Goal: Information Seeking & Learning: Understand process/instructions

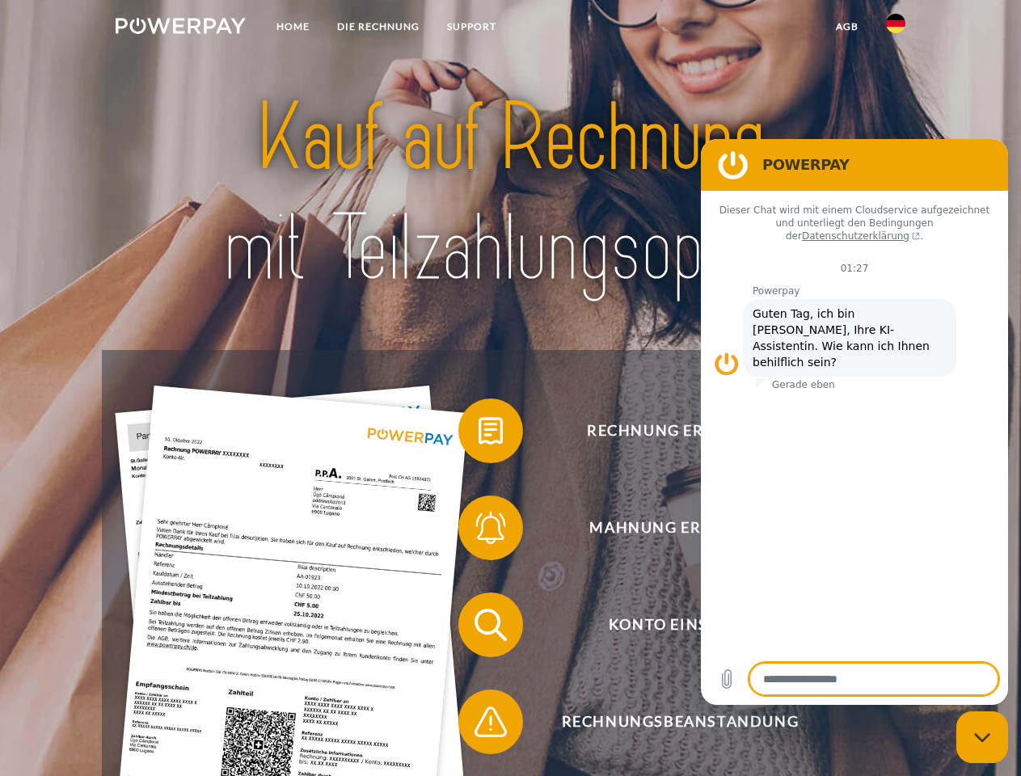
click at [180, 28] on img at bounding box center [181, 26] width 130 height 16
click at [895, 28] on img at bounding box center [895, 23] width 19 height 19
click at [846, 27] on link "agb" at bounding box center [847, 26] width 50 height 29
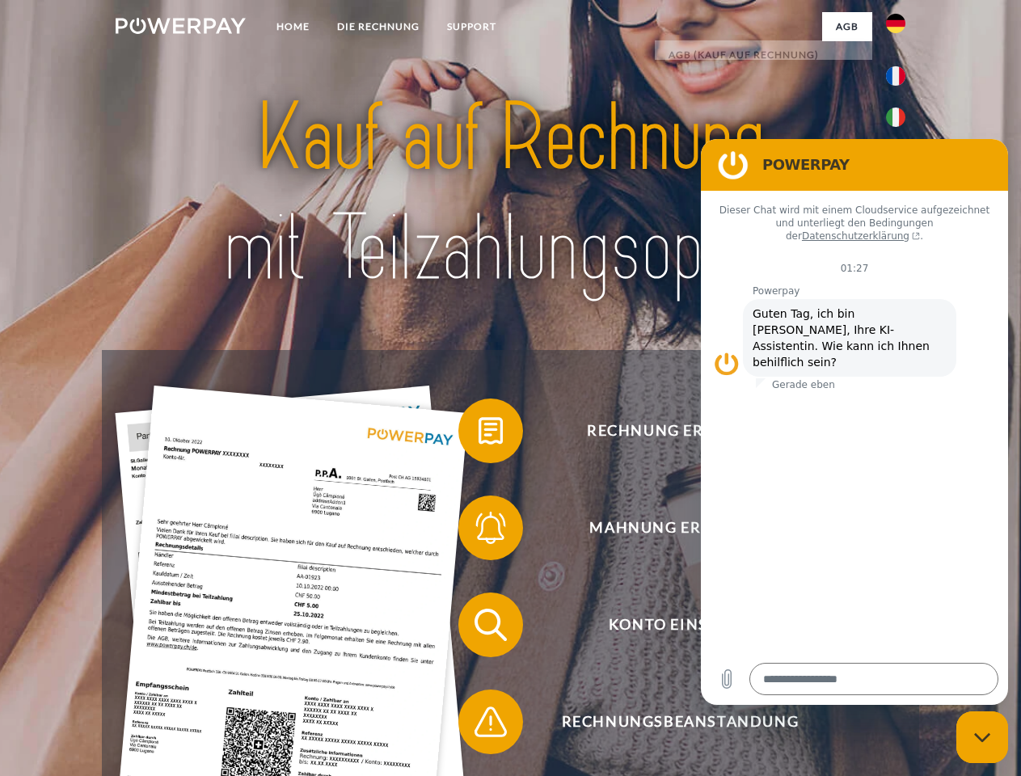
click at [478, 434] on span at bounding box center [466, 430] width 81 height 81
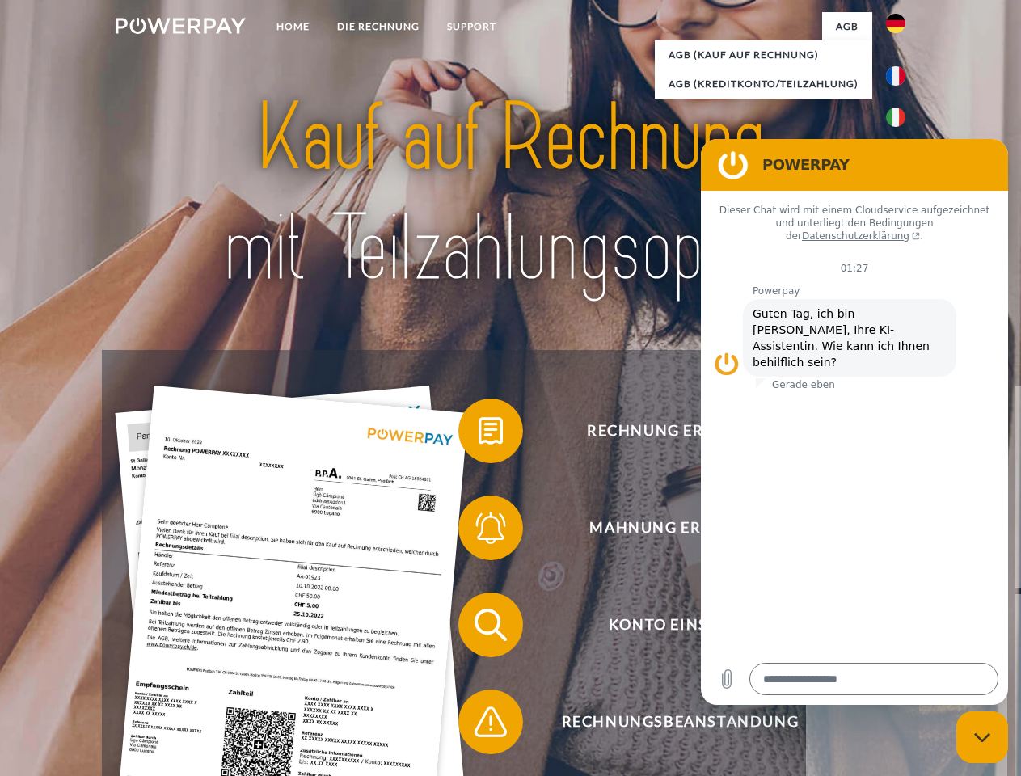
click at [806, 531] on link "zurück" at bounding box center [906, 486] width 201 height 202
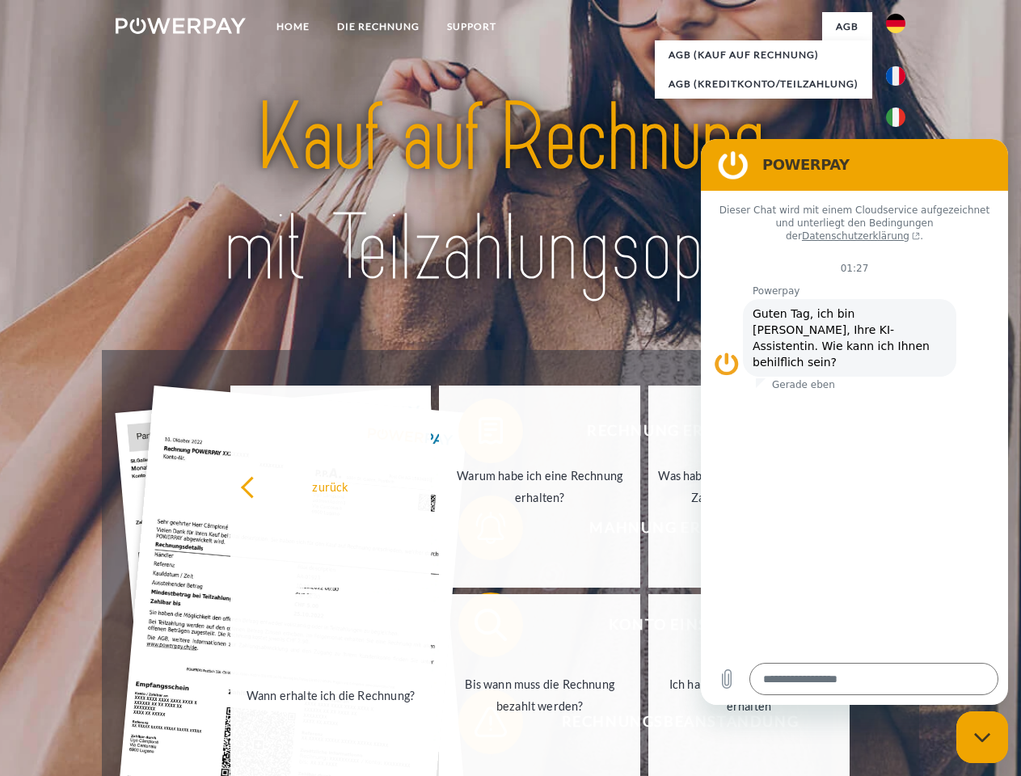
click at [432, 628] on link "Wann erhalte ich die Rechnung?" at bounding box center [330, 695] width 201 height 202
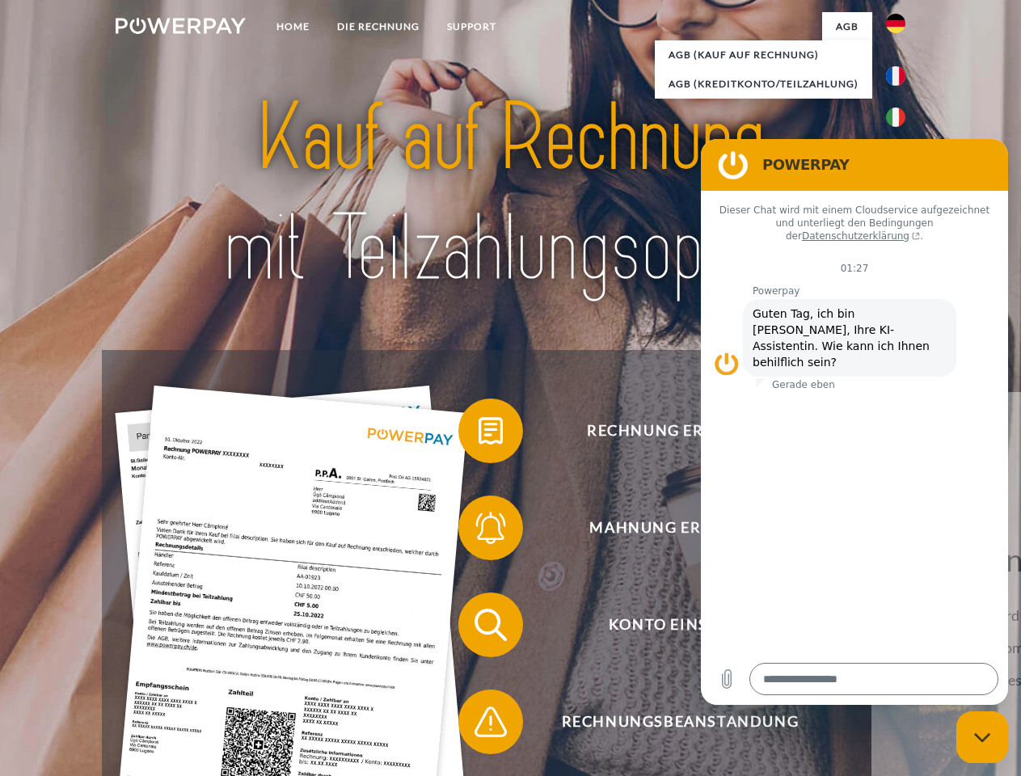
click at [478, 725] on span at bounding box center [466, 721] width 81 height 81
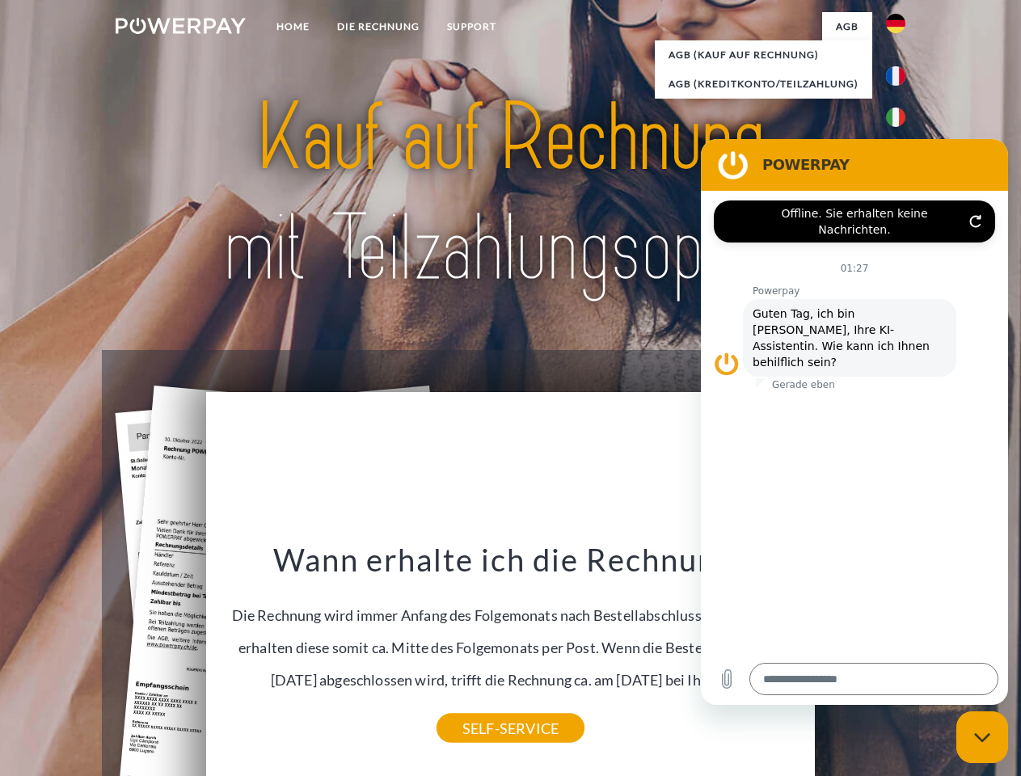
click at [982, 737] on icon "Messaging-Fenster schließen" at bounding box center [982, 737] width 17 height 11
type textarea "*"
